Goal: Transaction & Acquisition: Download file/media

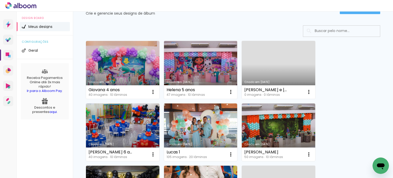
scroll to position [26, 0]
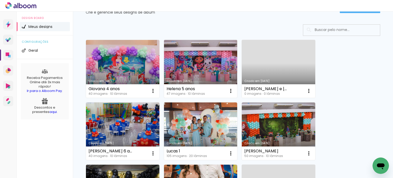
click at [188, 60] on link "Criado em [DATE]" at bounding box center [200, 69] width 73 height 58
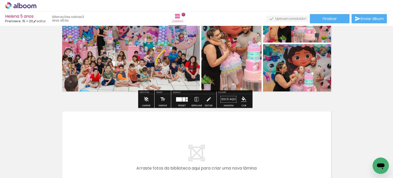
scroll to position [1074, 0]
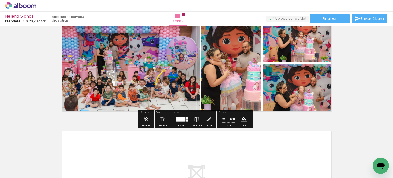
click at [28, 4] on icon at bounding box center [20, 5] width 31 height 7
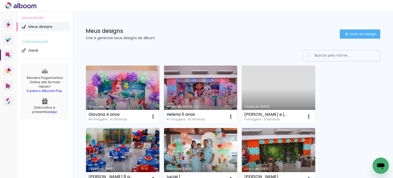
scroll to position [26, 0]
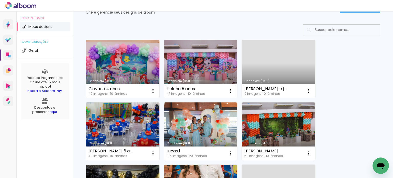
click at [122, 65] on link "Criado em [DATE]" at bounding box center [122, 69] width 73 height 58
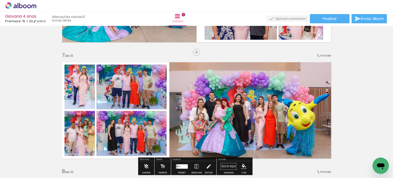
scroll to position [766, 0]
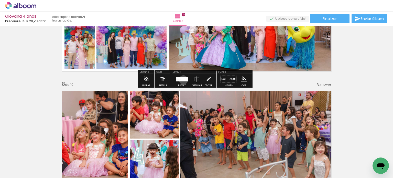
click at [182, 80] on div at bounding box center [184, 79] width 7 height 4
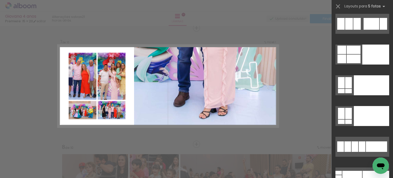
scroll to position [10971, 0]
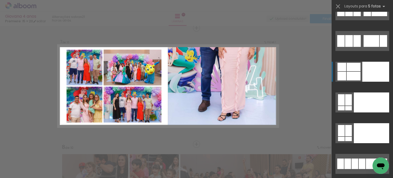
click at [358, 73] on div at bounding box center [354, 76] width 14 height 9
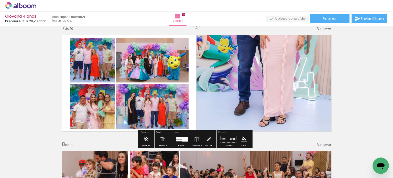
scroll to position [703, 0]
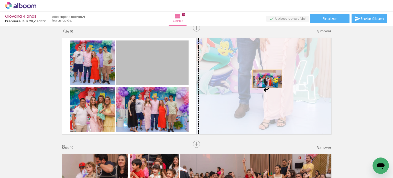
drag, startPoint x: 156, startPoint y: 70, endPoint x: 264, endPoint y: 79, distance: 109.0
click at [0, 0] on slot at bounding box center [0, 0] width 0 height 0
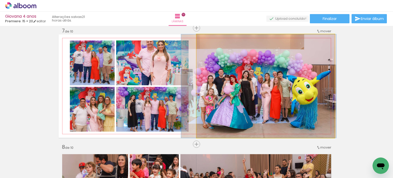
drag, startPoint x: 283, startPoint y: 94, endPoint x: 269, endPoint y: 83, distance: 17.8
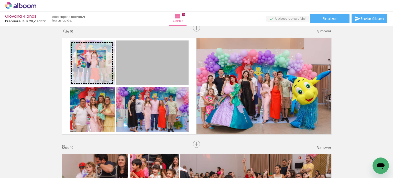
drag, startPoint x: 156, startPoint y: 68, endPoint x: 85, endPoint y: 59, distance: 71.4
click at [0, 0] on slot at bounding box center [0, 0] width 0 height 0
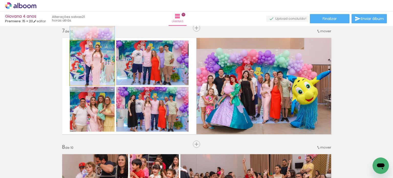
drag, startPoint x: 99, startPoint y: 65, endPoint x: 94, endPoint y: 60, distance: 6.7
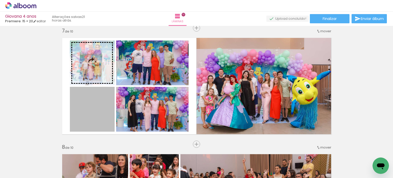
drag, startPoint x: 98, startPoint y: 107, endPoint x: 90, endPoint y: 71, distance: 36.5
click at [0, 0] on slot at bounding box center [0, 0] width 0 height 0
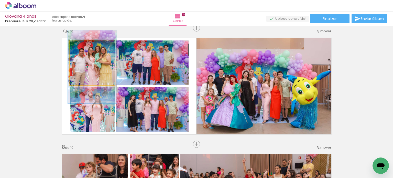
type paper-slider "109"
click at [81, 45] on div at bounding box center [83, 45] width 5 height 5
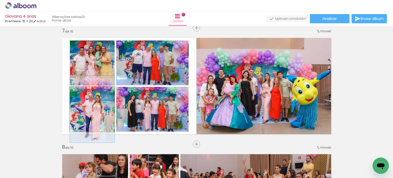
drag, startPoint x: 96, startPoint y: 115, endPoint x: 88, endPoint y: 95, distance: 21.6
click at [97, 115] on quentale-photo at bounding box center [92, 109] width 45 height 45
drag, startPoint x: 80, startPoint y: 92, endPoint x: 70, endPoint y: 96, distance: 10.2
click at [71, 95] on div at bounding box center [89, 92] width 36 height 8
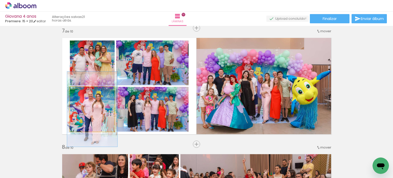
drag, startPoint x: 80, startPoint y: 93, endPoint x: 90, endPoint y: 102, distance: 13.5
type paper-slider "112"
click at [80, 93] on div at bounding box center [84, 92] width 8 height 8
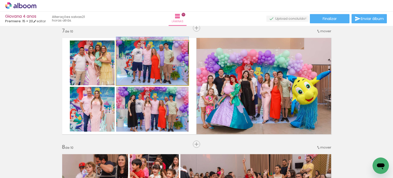
drag, startPoint x: 163, startPoint y: 69, endPoint x: 163, endPoint y: 64, distance: 4.9
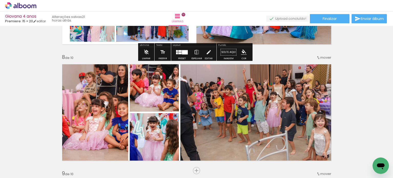
scroll to position [805, 0]
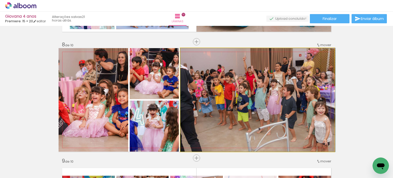
drag, startPoint x: 243, startPoint y: 109, endPoint x: 251, endPoint y: 108, distance: 7.5
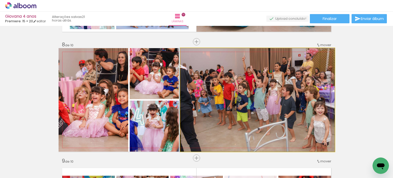
drag, startPoint x: 253, startPoint y: 108, endPoint x: 234, endPoint y: 110, distance: 18.5
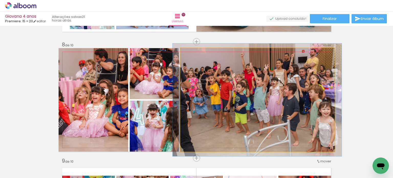
type paper-slider "109"
click at [192, 53] on div at bounding box center [194, 53] width 5 height 5
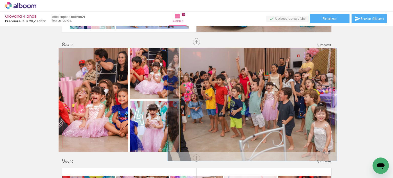
drag, startPoint x: 218, startPoint y: 81, endPoint x: 214, endPoint y: 92, distance: 11.1
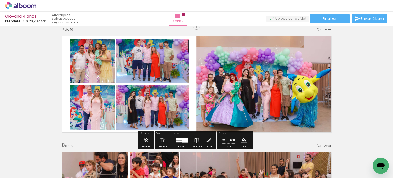
scroll to position [703, 0]
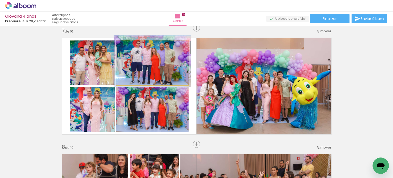
click at [128, 46] on div at bounding box center [129, 45] width 5 height 5
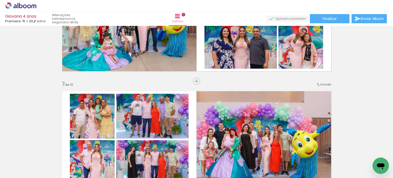
scroll to position [652, 0]
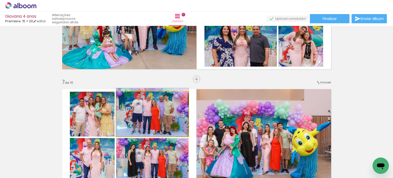
type paper-slider "100"
click at [124, 97] on div at bounding box center [128, 97] width 8 height 8
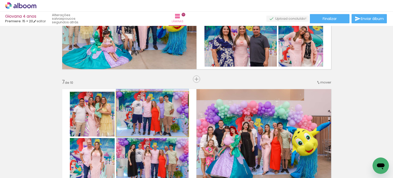
drag, startPoint x: 157, startPoint y: 111, endPoint x: 153, endPoint y: 112, distance: 3.2
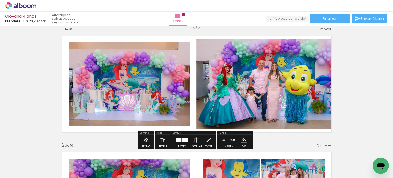
scroll to position [0, 0]
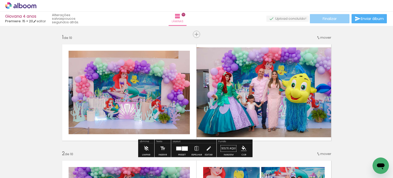
click at [326, 18] on span "Finalizar" at bounding box center [329, 19] width 14 height 4
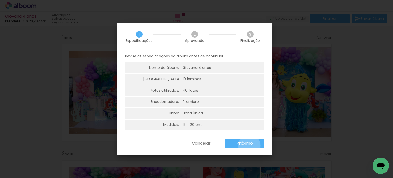
click at [0, 0] on slot "Próximo" at bounding box center [0, 0] width 0 height 0
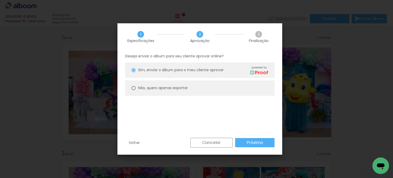
drag, startPoint x: 166, startPoint y: 88, endPoint x: 175, endPoint y: 94, distance: 11.1
click at [0, 0] on slot "Não, quero apenas exportar" at bounding box center [0, 0] width 0 height 0
type paper-radio-button "on"
drag, startPoint x: 248, startPoint y: 142, endPoint x: 233, endPoint y: 138, distance: 15.6
click at [0, 0] on slot "Próximo" at bounding box center [0, 0] width 0 height 0
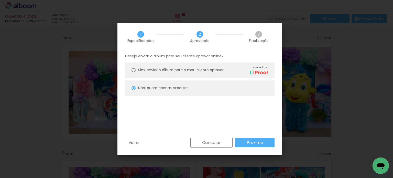
type input "Alta, 300 DPI"
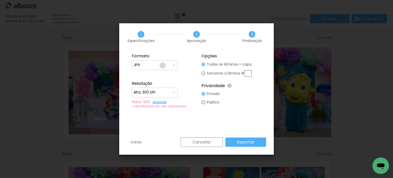
click at [163, 65] on input "JPG" at bounding box center [152, 64] width 38 height 5
drag, startPoint x: 158, startPoint y: 73, endPoint x: 160, endPoint y: 76, distance: 3.3
click at [158, 74] on paper-item "PDF" at bounding box center [155, 74] width 46 height 10
type input "PDF"
click at [0, 0] on slot "Exportar" at bounding box center [0, 0] width 0 height 0
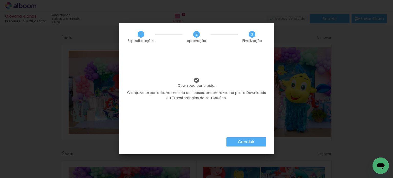
scroll to position [10971, 0]
click at [0, 0] on slot "Concluir" at bounding box center [0, 0] width 0 height 0
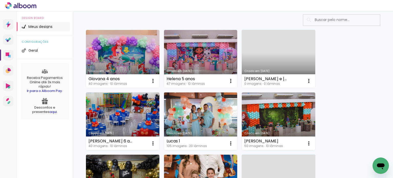
scroll to position [51, 0]
